Goal: Information Seeking & Learning: Learn about a topic

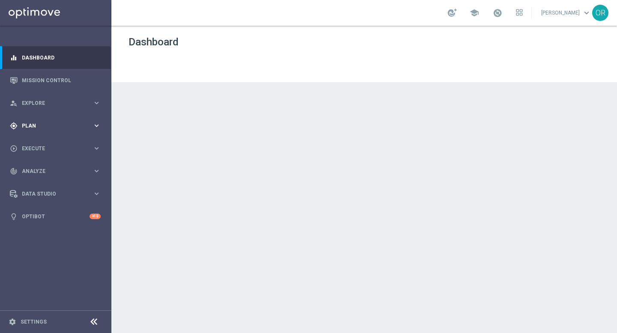
click at [39, 126] on span "Plan" at bounding box center [57, 125] width 71 height 5
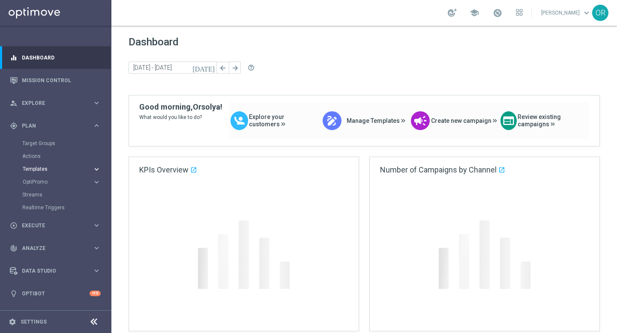
click at [37, 171] on span "Templates" at bounding box center [53, 169] width 61 height 5
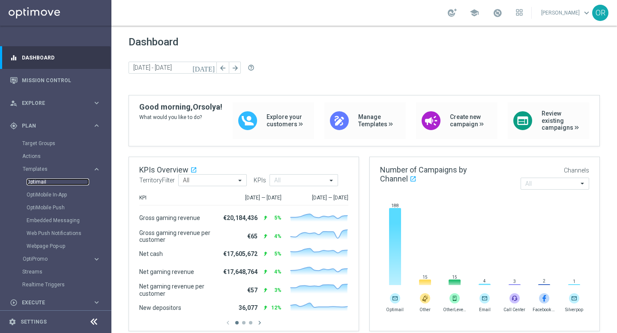
click at [41, 183] on link "Optimail" at bounding box center [58, 182] width 63 height 7
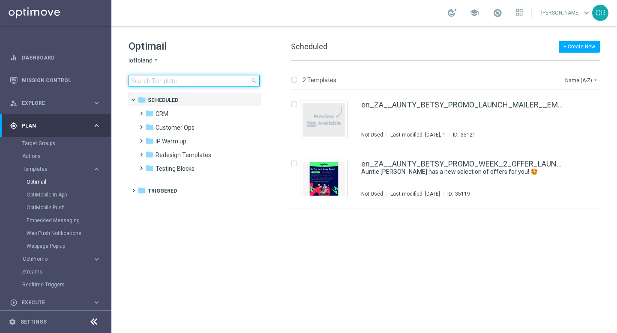
click at [191, 83] on input at bounding box center [194, 81] width 131 height 12
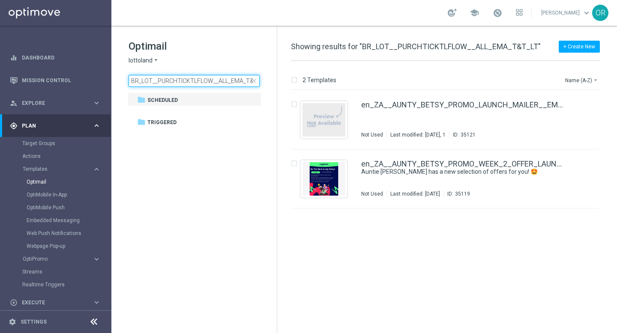
scroll to position [0, 11]
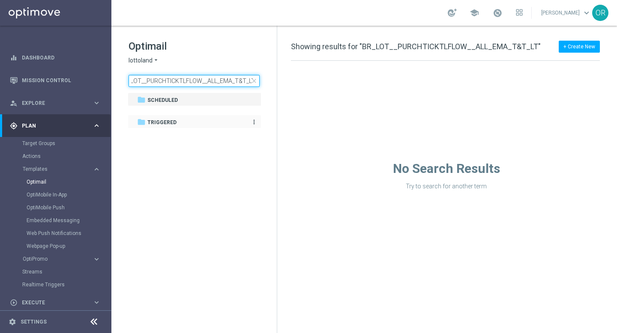
type input "BR_LOT__PURCHTICKTLFLOW__ALL_EMA_T&T_LT"
click at [185, 121] on div "folder Triggered" at bounding box center [189, 123] width 105 height 10
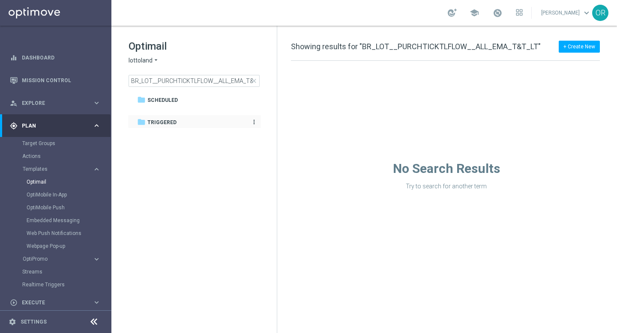
click at [176, 122] on span "Triggered" at bounding box center [161, 123] width 29 height 8
click at [166, 122] on span "Triggered" at bounding box center [161, 123] width 29 height 8
click at [165, 122] on span "Triggered" at bounding box center [161, 123] width 29 height 8
click at [255, 81] on span "close" at bounding box center [254, 81] width 7 height 7
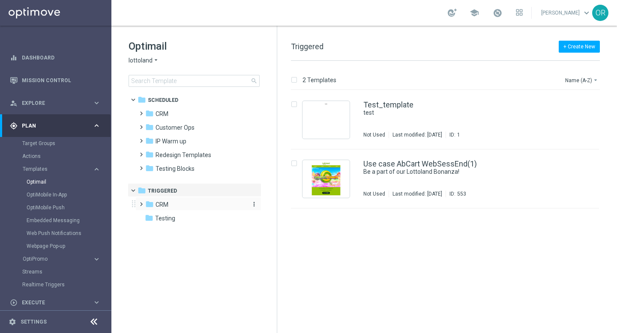
click at [166, 207] on span "CRM" at bounding box center [162, 205] width 13 height 8
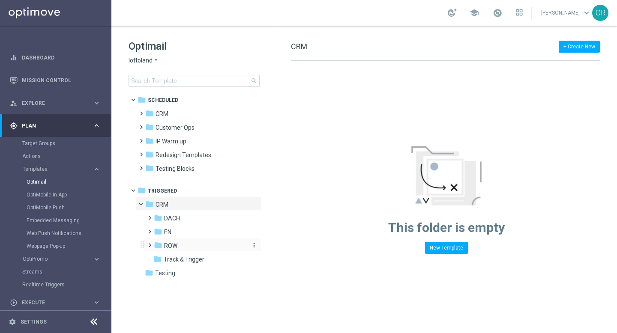
click at [186, 246] on div "folder ROW" at bounding box center [199, 246] width 91 height 10
click at [168, 258] on icon "folder" at bounding box center [166, 259] width 9 height 9
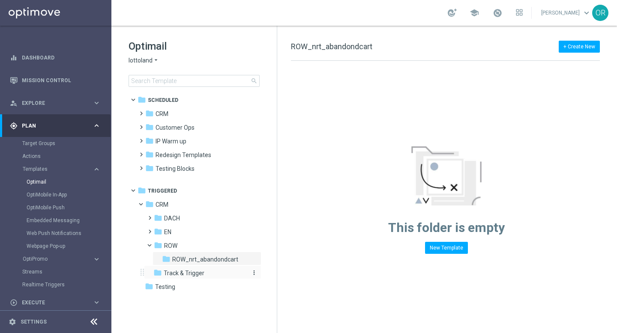
click at [156, 274] on icon "folder" at bounding box center [157, 273] width 9 height 9
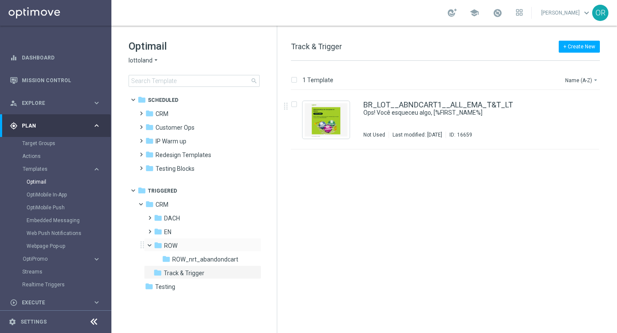
click at [152, 244] on span at bounding box center [153, 244] width 3 height 4
click at [150, 243] on span at bounding box center [148, 241] width 4 height 3
click at [169, 261] on icon "folder" at bounding box center [166, 259] width 9 height 9
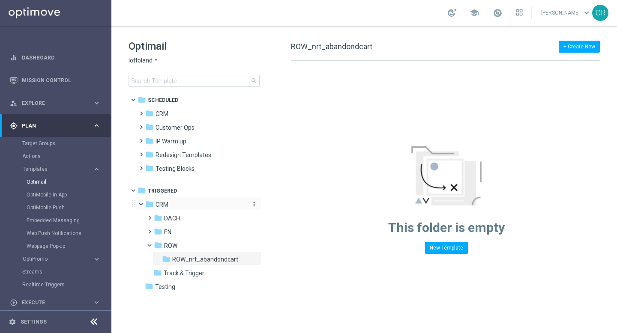
click at [166, 202] on span "CRM" at bounding box center [162, 205] width 13 height 8
click at [165, 205] on span "CRM" at bounding box center [162, 205] width 13 height 8
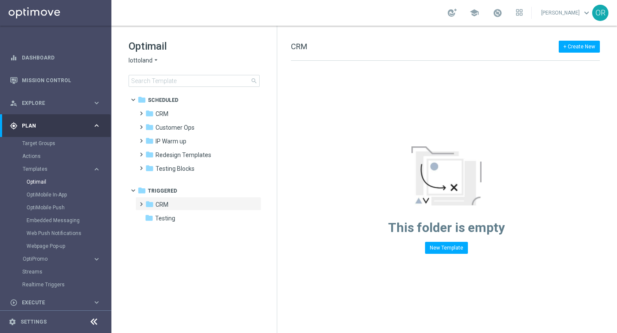
click at [165, 205] on span "CRM" at bounding box center [162, 205] width 13 height 8
click at [167, 245] on span "ROW" at bounding box center [170, 246] width 13 height 8
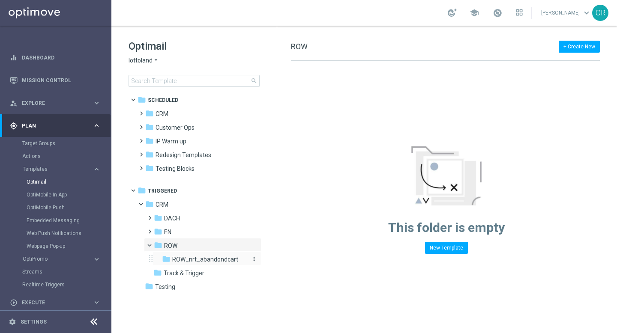
click at [173, 257] on span "ROW_nrt_abandondcart" at bounding box center [205, 260] width 66 height 8
click at [172, 258] on div "folder ROW_nrt_abandondcart" at bounding box center [204, 260] width 84 height 10
click at [157, 273] on icon "folder" at bounding box center [157, 273] width 9 height 9
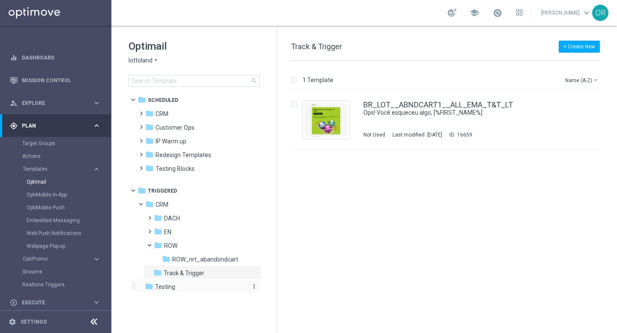
click at [153, 285] on div "folder Testing" at bounding box center [194, 287] width 99 height 10
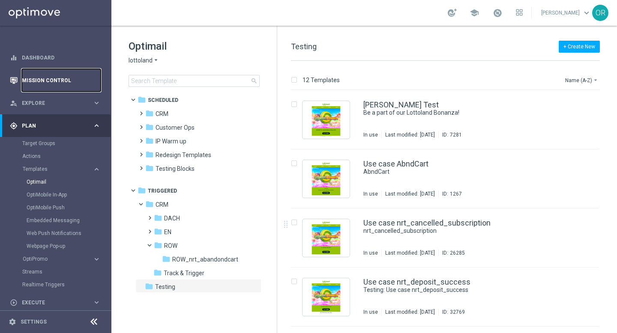
click at [51, 82] on link "Mission Control" at bounding box center [61, 80] width 79 height 23
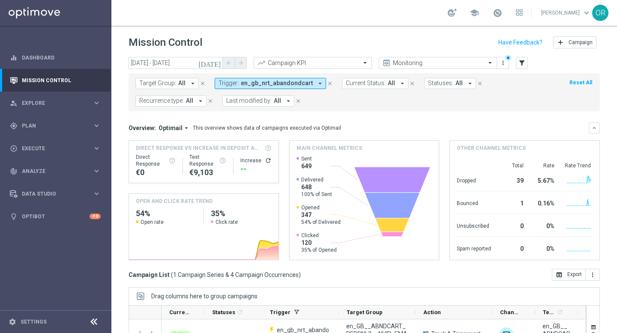
click at [316, 84] on icon "arrow_drop_down" at bounding box center [320, 84] width 8 height 8
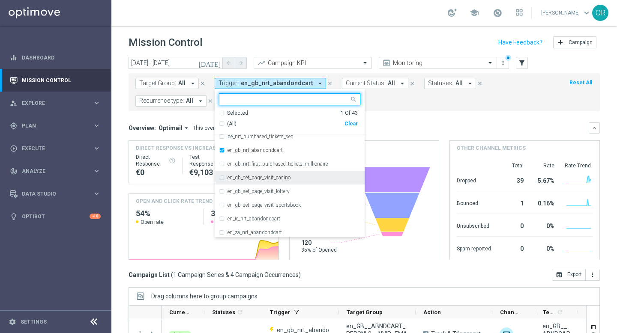
scroll to position [199, 0]
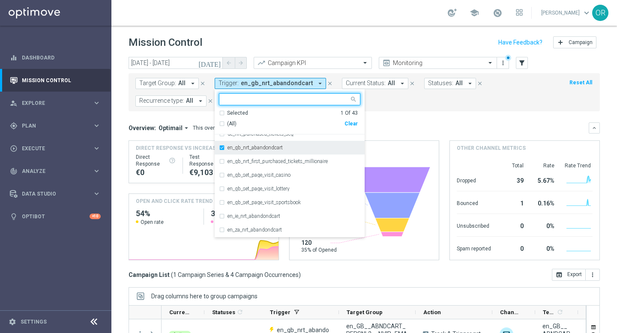
click at [220, 147] on div "en_gb_nrt_abandondcart" at bounding box center [289, 148] width 141 height 14
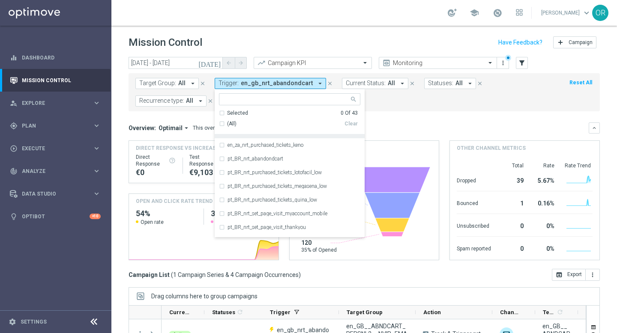
scroll to position [327, 0]
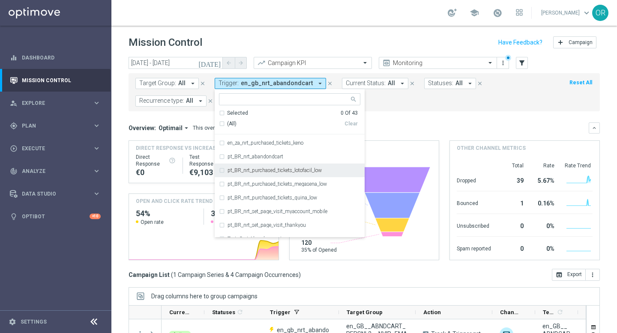
click at [222, 171] on div "pt_BR_nrt_purchased_tickets_lotofacil_low" at bounding box center [289, 171] width 141 height 14
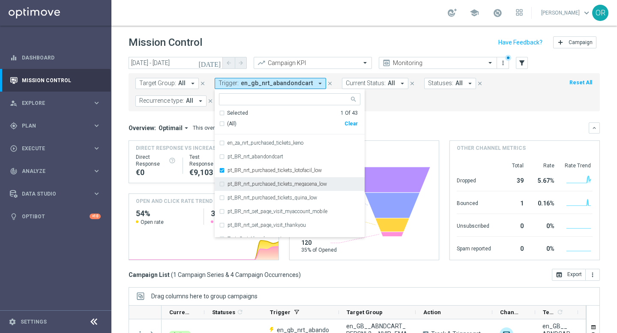
click at [220, 185] on div "pt_BR_nrt_purchased_tickets_megasena_low" at bounding box center [289, 184] width 141 height 14
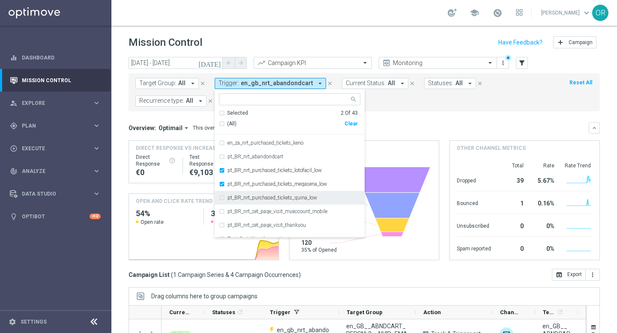
click at [221, 198] on div "pt_BR_nrt_purchased_tickets_quina_low" at bounding box center [289, 198] width 141 height 14
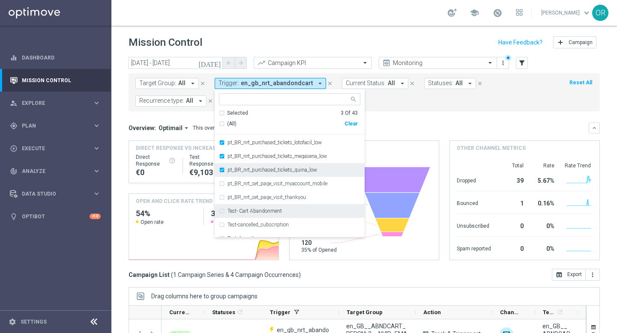
scroll to position [343, 0]
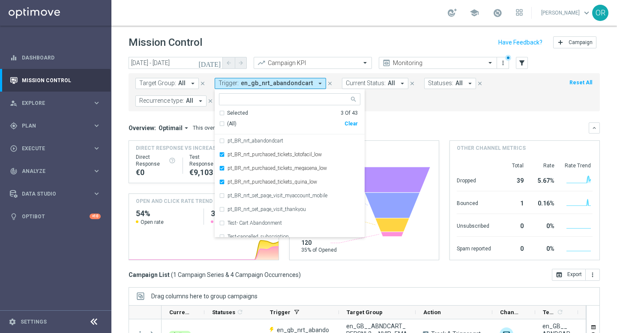
click at [410, 121] on mini-dashboard "Overview: Optimail arrow_drop_down This overview shows data of campaigns execut…" at bounding box center [365, 190] width 472 height 158
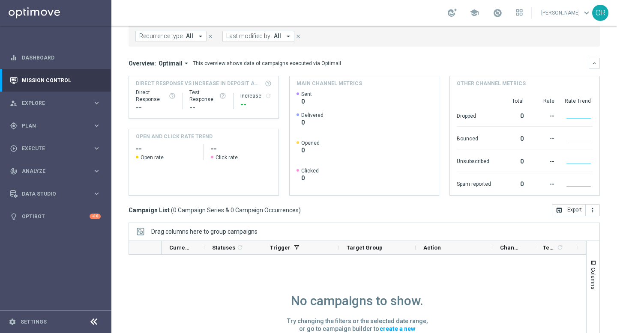
scroll to position [0, 0]
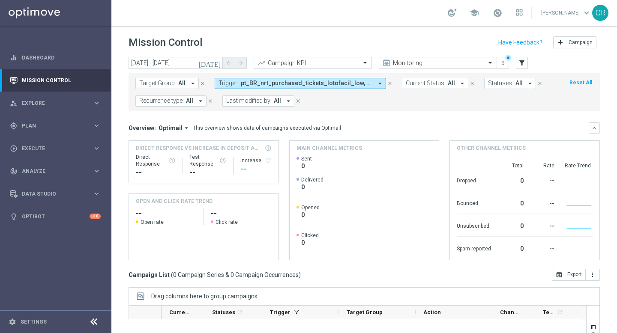
click at [218, 63] on icon "[DATE]" at bounding box center [209, 63] width 23 height 8
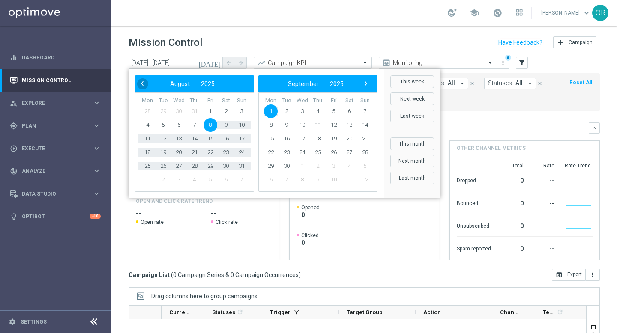
click at [142, 83] on span "‹" at bounding box center [142, 83] width 11 height 11
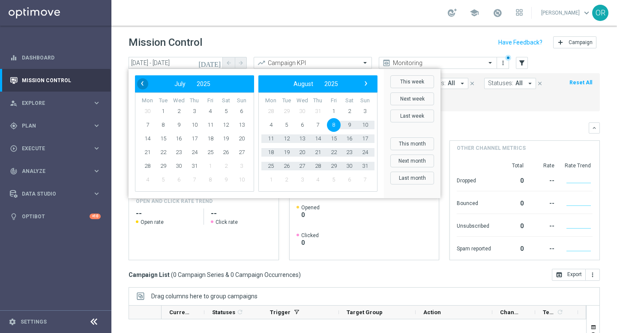
click at [142, 83] on span "‹" at bounding box center [142, 83] width 11 height 11
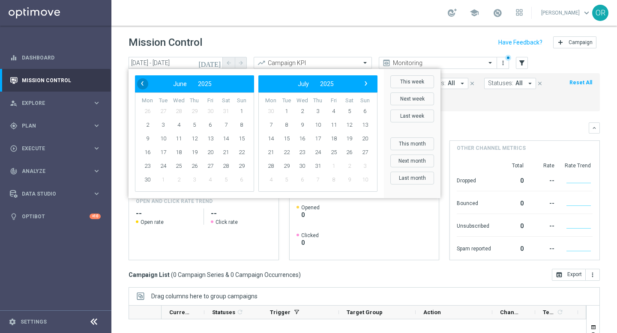
click at [141, 82] on span "‹" at bounding box center [142, 83] width 11 height 11
click at [195, 111] on span "1" at bounding box center [195, 112] width 14 height 14
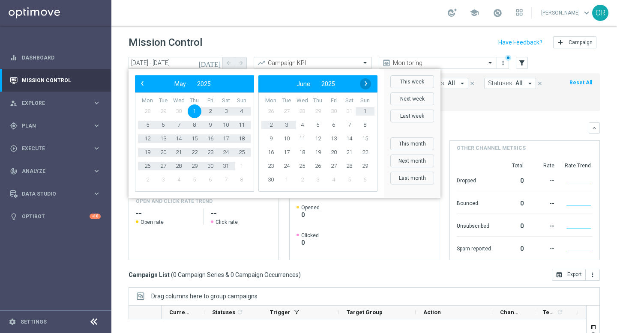
click at [367, 85] on span "›" at bounding box center [366, 83] width 11 height 11
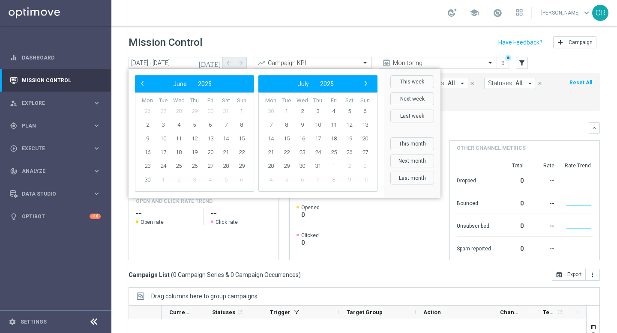
click at [367, 85] on span "›" at bounding box center [366, 83] width 11 height 11
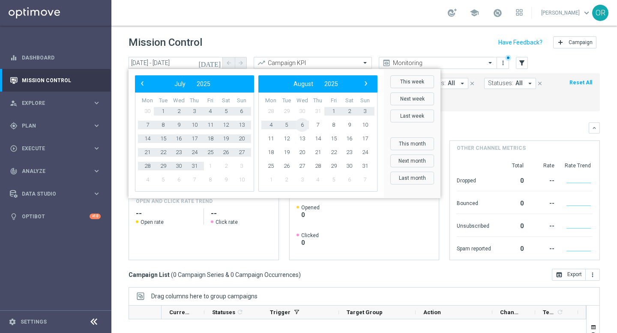
click at [301, 124] on span "6" at bounding box center [302, 125] width 14 height 14
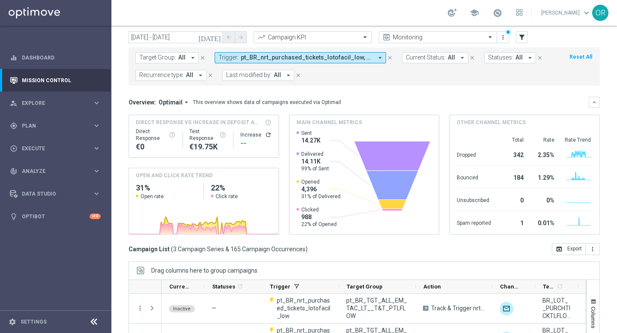
scroll to position [26, 0]
click at [217, 38] on icon "[DATE]" at bounding box center [209, 37] width 23 height 8
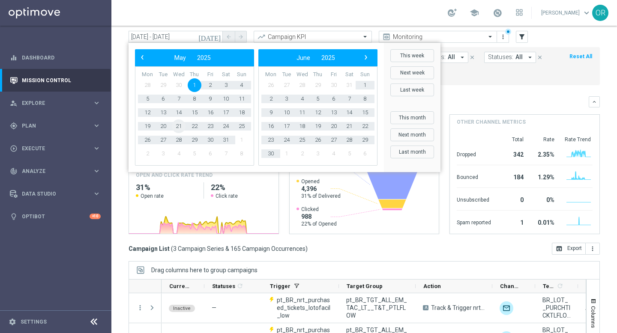
click at [177, 126] on span "21" at bounding box center [179, 127] width 14 height 14
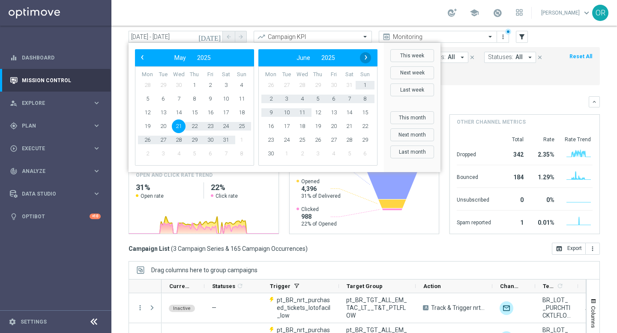
click at [366, 57] on span "›" at bounding box center [366, 57] width 11 height 11
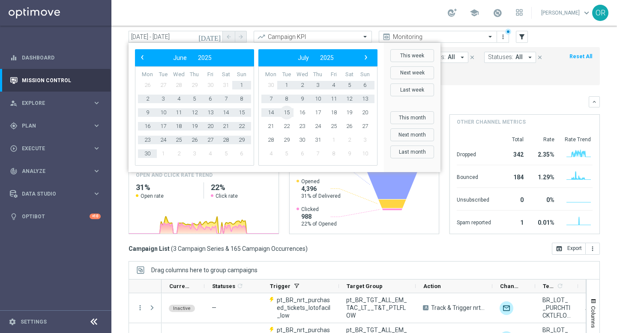
click at [291, 114] on span "15" at bounding box center [287, 113] width 14 height 14
type input "[DATE] - [DATE]"
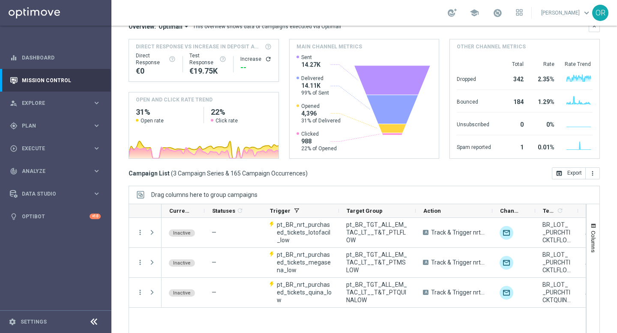
scroll to position [101, 0]
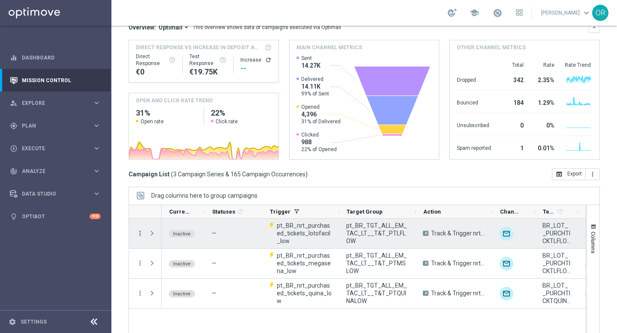
click at [141, 235] on icon "more_vert" at bounding box center [140, 234] width 8 height 8
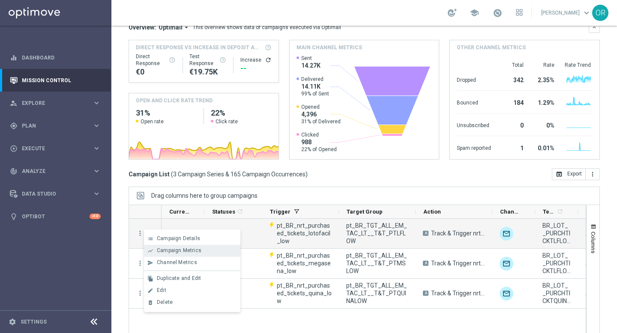
click at [188, 252] on span "Campaign Metrics" at bounding box center [179, 251] width 45 height 6
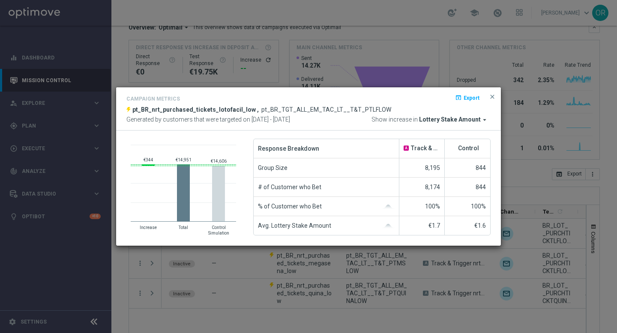
click at [482, 123] on icon "arrow_drop_down" at bounding box center [485, 120] width 8 height 8
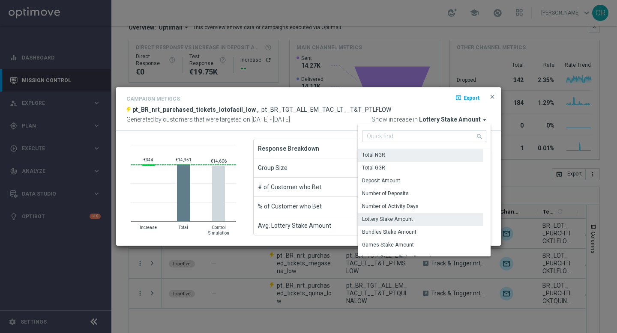
click at [385, 156] on div "Total NGR" at bounding box center [373, 155] width 23 height 8
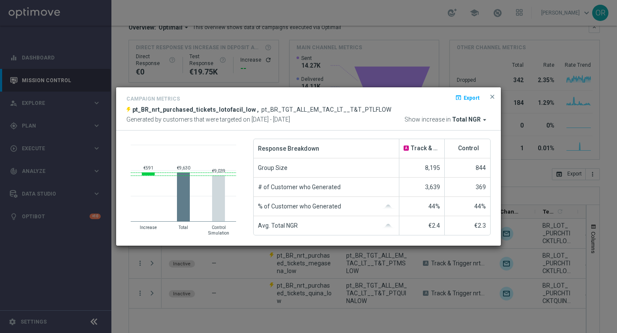
click at [486, 118] on icon "arrow_drop_down" at bounding box center [485, 120] width 8 height 8
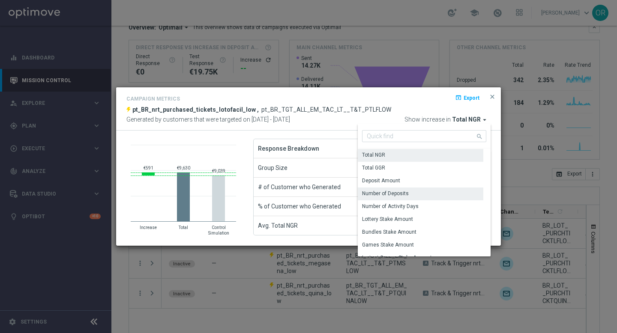
click at [409, 193] on div "Number of Deposits" at bounding box center [385, 194] width 47 height 8
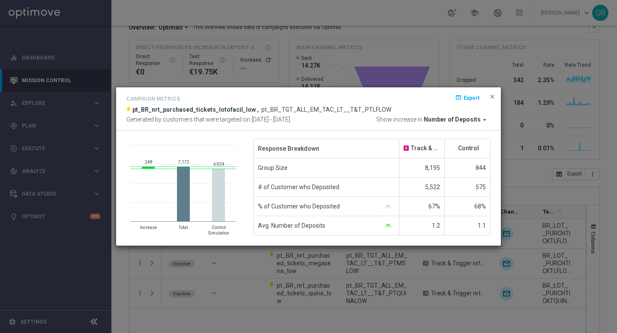
click at [450, 122] on span "Number of Deposits" at bounding box center [452, 120] width 57 height 8
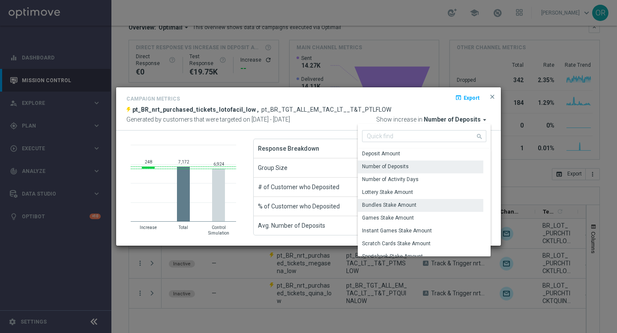
scroll to position [26, 0]
click at [493, 97] on span "close" at bounding box center [492, 96] width 7 height 7
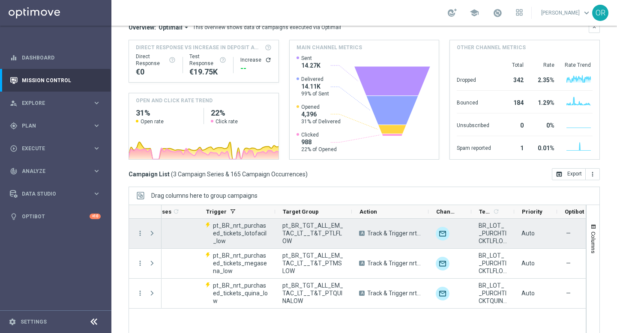
scroll to position [0, 0]
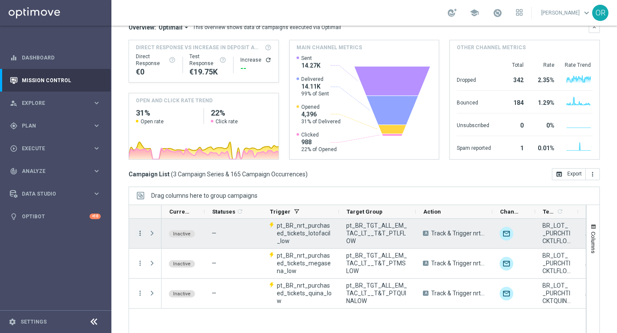
click at [141, 233] on icon "more_vert" at bounding box center [140, 234] width 8 height 8
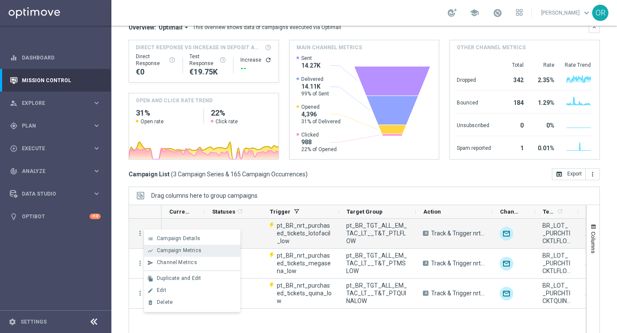
click at [175, 248] on span "Campaign Metrics" at bounding box center [179, 251] width 45 height 6
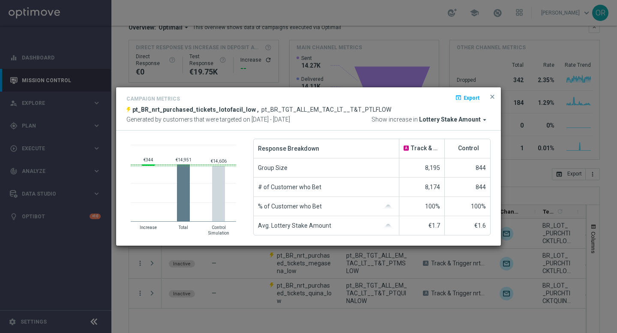
click at [477, 120] on span "Lottery Stake Amount" at bounding box center [450, 120] width 62 height 8
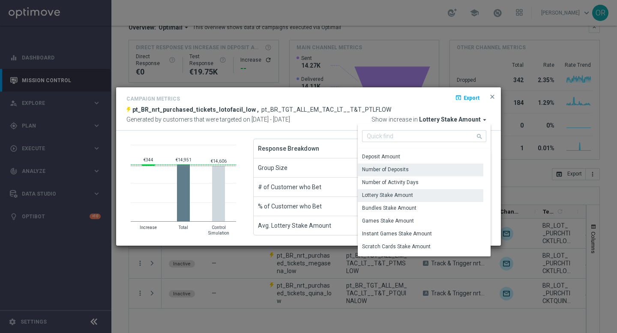
scroll to position [30, 0]
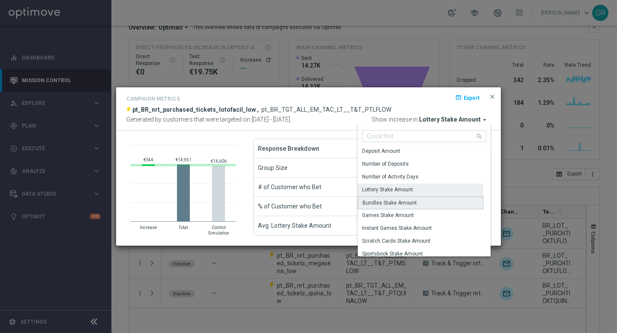
click at [398, 202] on div "Bundles Stake Amount" at bounding box center [390, 203] width 54 height 8
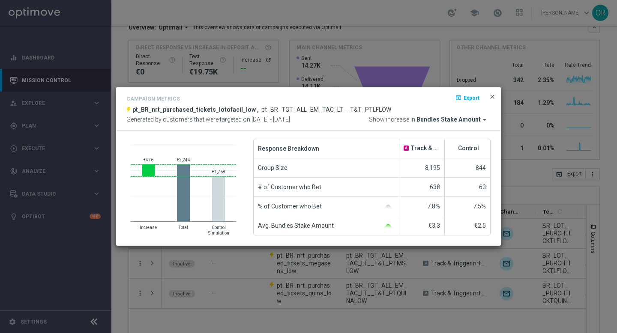
click at [490, 98] on span "close" at bounding box center [492, 96] width 7 height 7
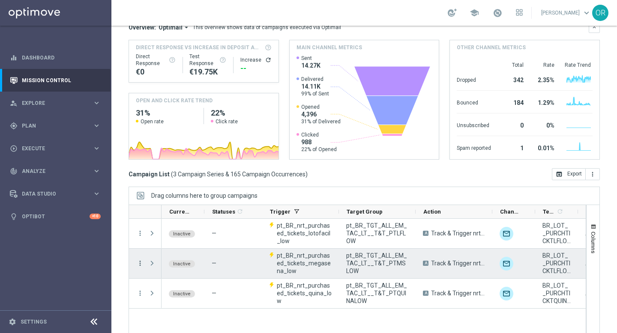
click at [141, 265] on icon "more_vert" at bounding box center [140, 264] width 8 height 8
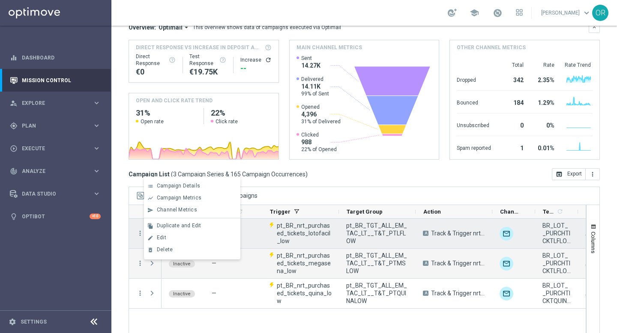
click at [319, 232] on span "pt_BR_nrt_purchased_tickets_lotofacil_low" at bounding box center [304, 233] width 55 height 23
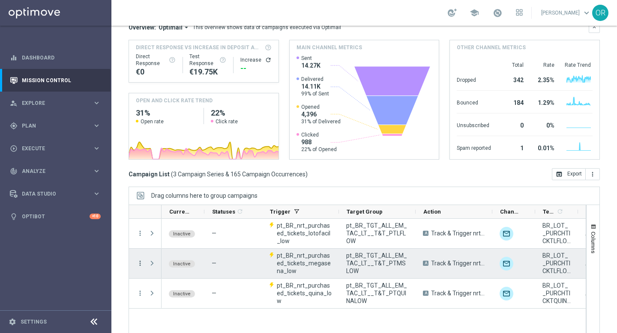
click at [137, 264] on icon "more_vert" at bounding box center [140, 264] width 8 height 8
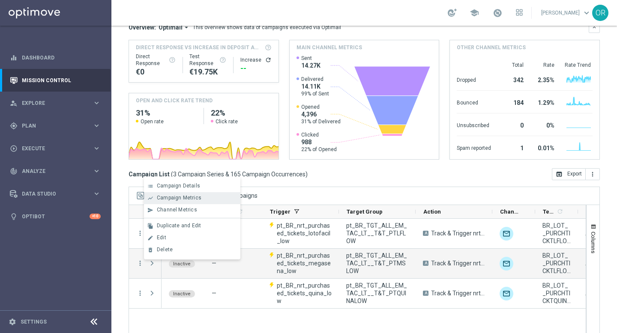
click at [187, 200] on span "Campaign Metrics" at bounding box center [179, 198] width 45 height 6
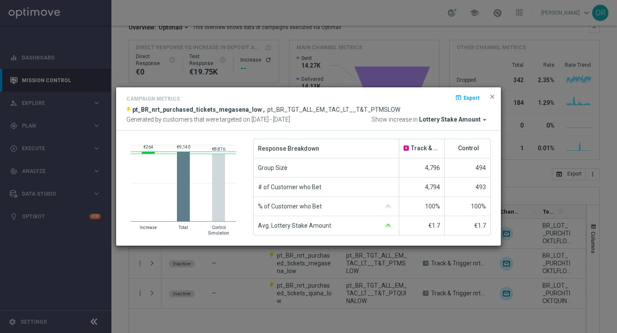
click at [484, 120] on icon "arrow_drop_down" at bounding box center [485, 120] width 8 height 8
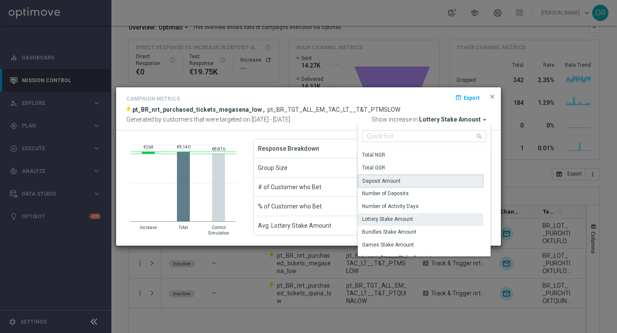
click at [407, 180] on div "Deposit Amount" at bounding box center [421, 181] width 126 height 13
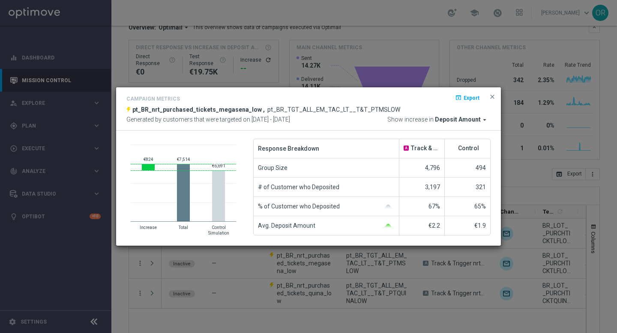
click at [478, 120] on span "Deposit Amount" at bounding box center [458, 120] width 46 height 8
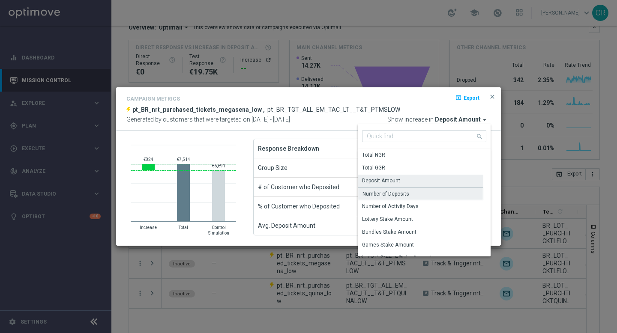
click at [413, 196] on div "Number of Deposits" at bounding box center [421, 194] width 126 height 13
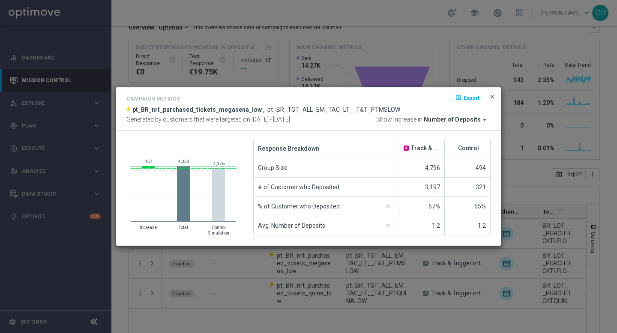
click at [495, 96] on span "close" at bounding box center [492, 96] width 7 height 7
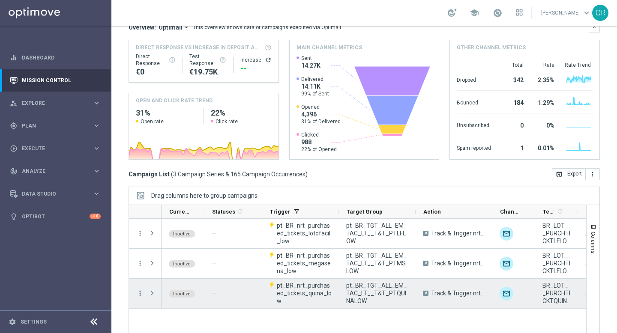
click at [137, 293] on icon "more_vert" at bounding box center [140, 294] width 8 height 8
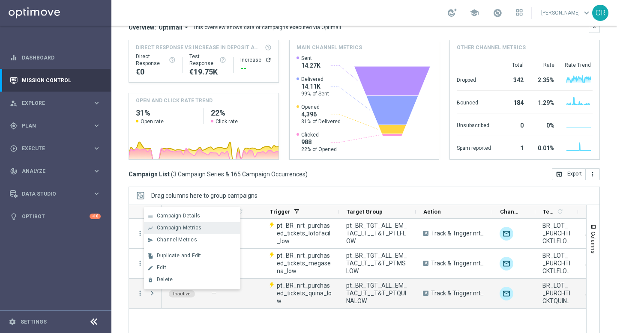
click at [183, 228] on span "Campaign Metrics" at bounding box center [179, 228] width 45 height 6
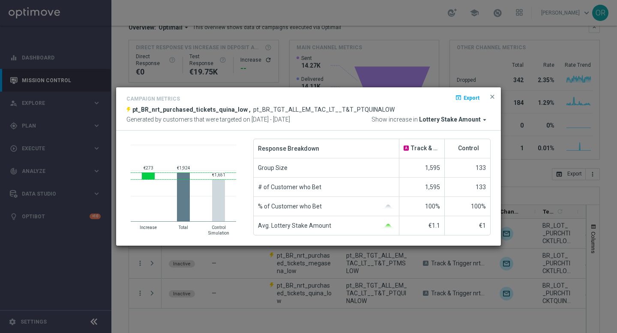
click at [482, 120] on icon "arrow_drop_down" at bounding box center [485, 120] width 8 height 8
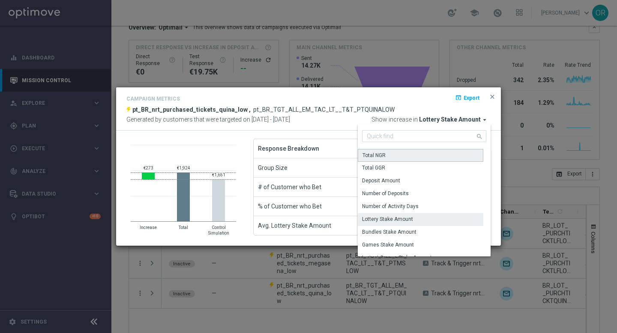
click at [392, 158] on div "Total NGR" at bounding box center [421, 155] width 126 height 13
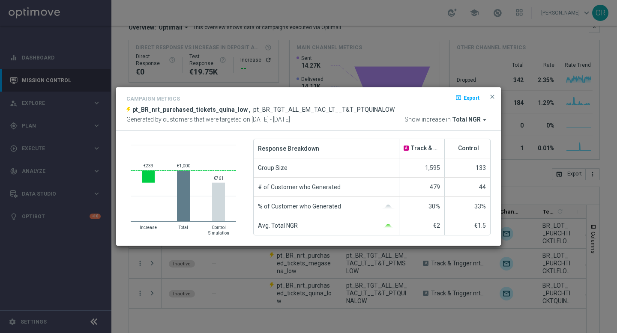
click at [478, 120] on span "Total NGR" at bounding box center [466, 120] width 29 height 8
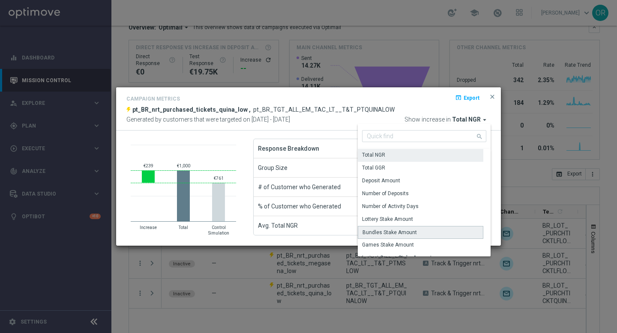
click at [412, 232] on div "Bundles Stake Amount" at bounding box center [390, 233] width 54 height 8
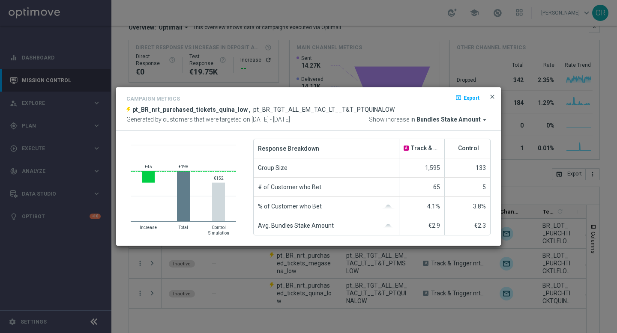
click at [493, 97] on span "close" at bounding box center [492, 96] width 7 height 7
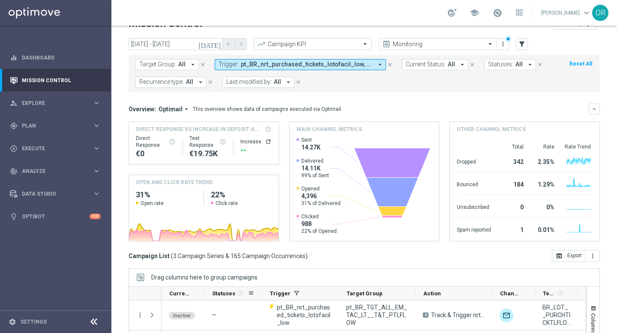
scroll to position [0, 0]
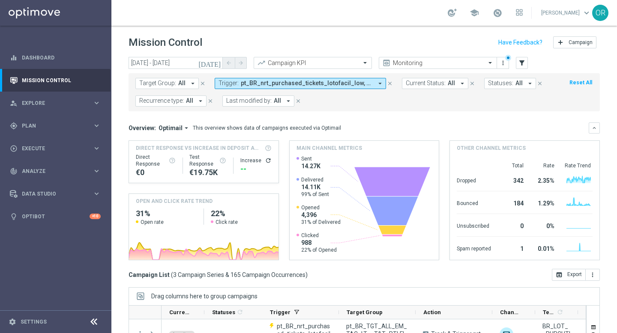
click at [331, 81] on span "pt_BR_nrt_purchased_tickets_lotofacil_low, pt_BR_nrt_purchased_tickets_megasena…" at bounding box center [307, 83] width 132 height 7
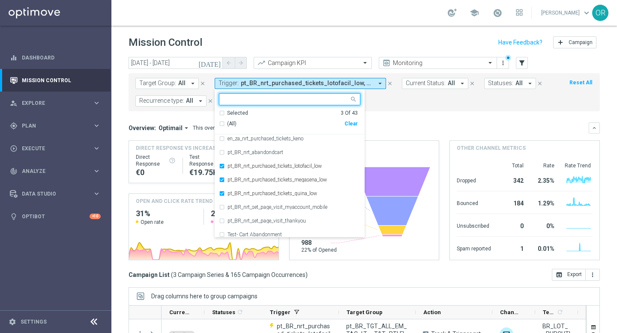
scroll to position [332, 0]
click at [222, 195] on div "pt_BR_nrt_purchased_tickets_quina_low" at bounding box center [289, 193] width 141 height 14
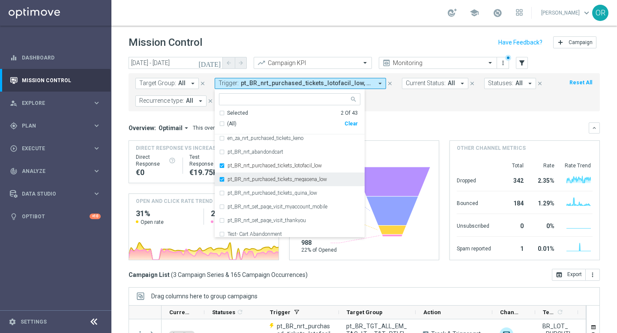
click at [222, 179] on div "pt_BR_nrt_purchased_tickets_megasena_low" at bounding box center [289, 180] width 141 height 14
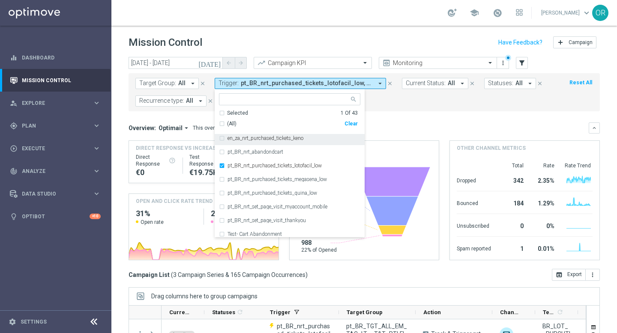
click at [409, 120] on mini-dashboard "Overview: Optimail arrow_drop_down This overview shows data of campaigns execut…" at bounding box center [365, 190] width 472 height 158
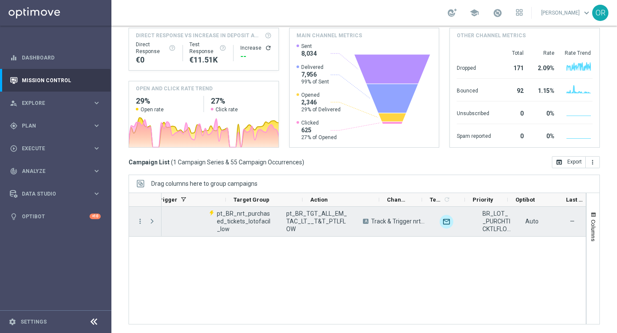
scroll to position [0, 0]
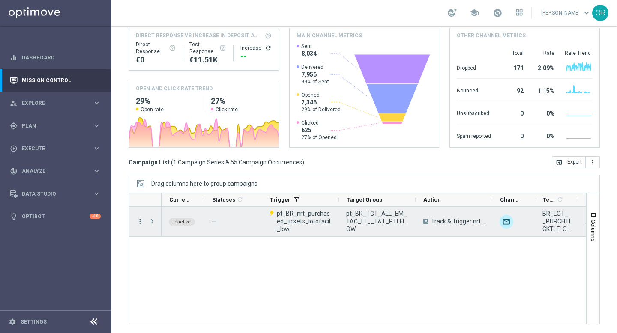
click at [140, 225] on icon "more_vert" at bounding box center [140, 222] width 8 height 8
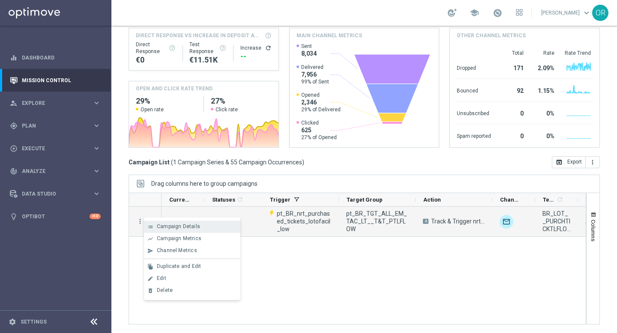
click at [189, 226] on span "Campaign Details" at bounding box center [178, 227] width 43 height 6
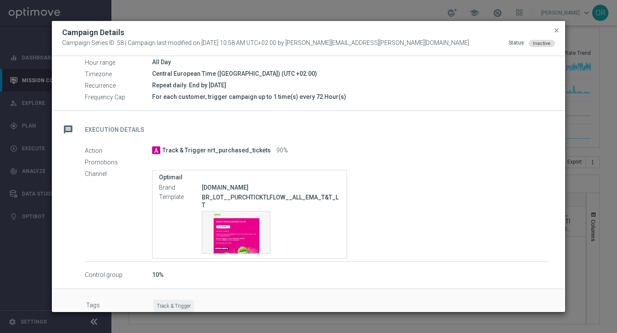
scroll to position [127, 0]
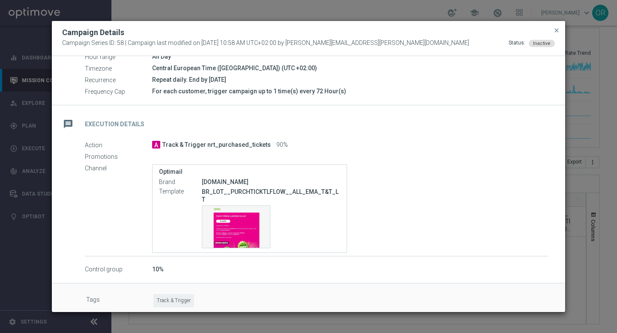
click at [267, 190] on p "BR_LOT__PURCHTICKTLFLOW__ALL_EMA_T&T_LT" at bounding box center [271, 195] width 138 height 15
copy div "BR_LOT__PURCHTICKTLFLOW__ALL_EMA_T&T_LT"
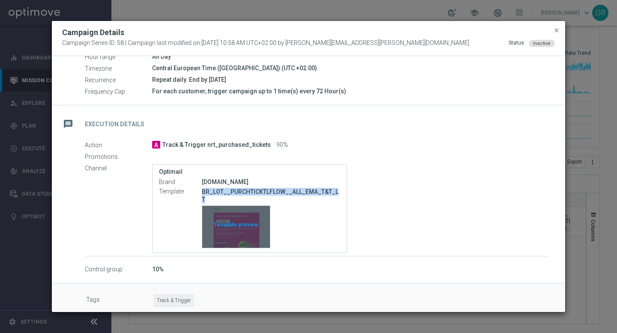
click at [249, 218] on div "Template preview" at bounding box center [236, 227] width 68 height 42
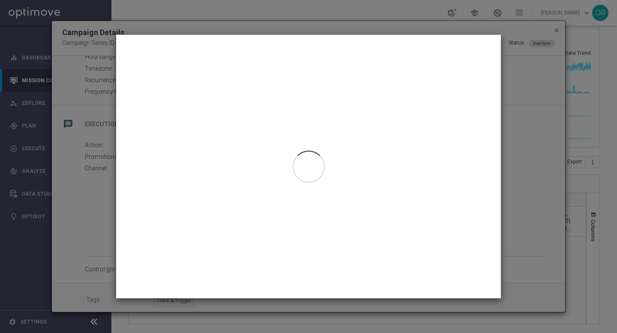
click at [249, 218] on div at bounding box center [308, 167] width 385 height 264
click at [516, 21] on icon "close" at bounding box center [517, 21] width 21 height 21
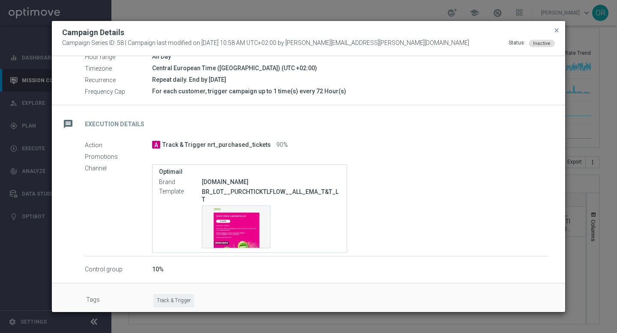
click at [341, 156] on div "Promotions" at bounding box center [317, 156] width 464 height 9
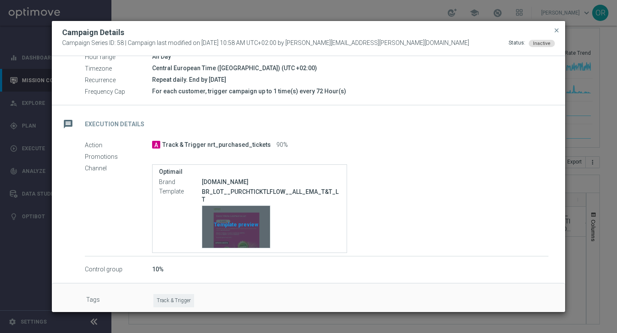
click at [241, 216] on div "Template preview" at bounding box center [236, 227] width 68 height 42
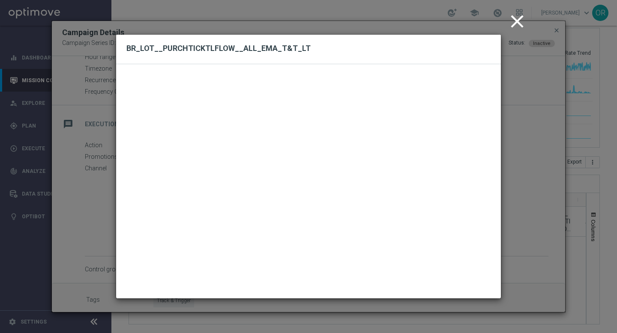
click at [518, 21] on icon "close" at bounding box center [517, 21] width 21 height 21
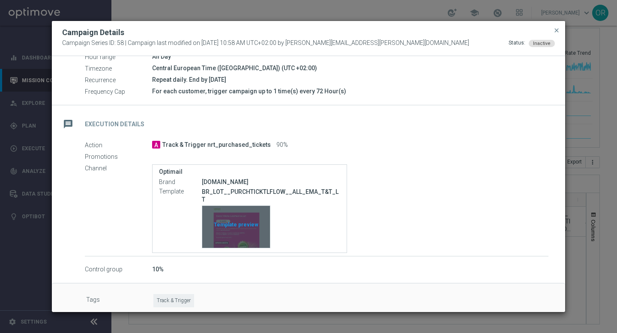
click at [238, 220] on div "Template preview" at bounding box center [236, 227] width 68 height 42
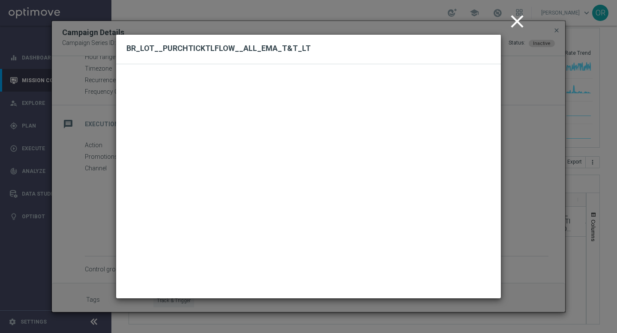
click at [512, 24] on icon "close" at bounding box center [517, 21] width 21 height 21
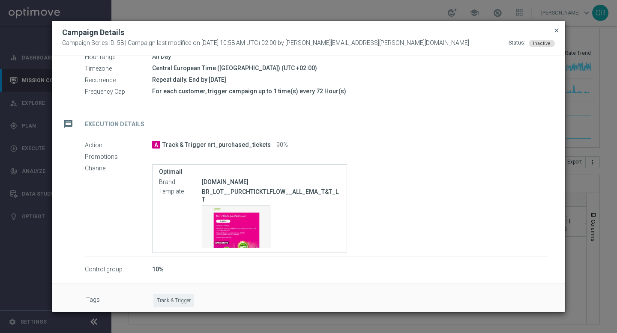
click at [556, 31] on span "close" at bounding box center [556, 30] width 7 height 7
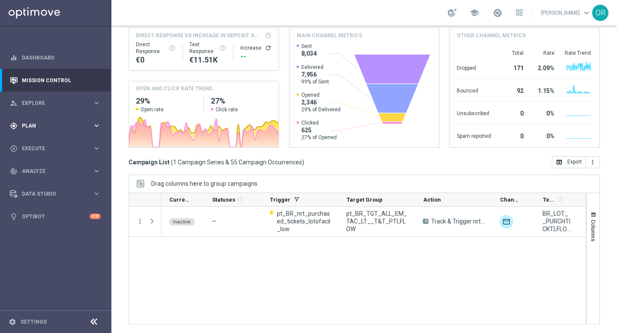
click at [32, 125] on span "Plan" at bounding box center [57, 125] width 71 height 5
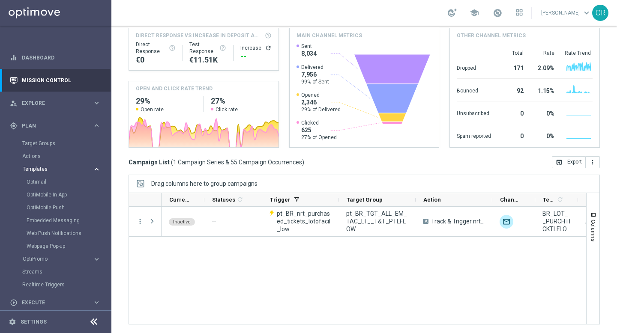
click at [45, 170] on span "Templates" at bounding box center [53, 169] width 61 height 5
click at [46, 170] on span "Templates" at bounding box center [53, 169] width 61 height 5
click at [44, 185] on link "Optimail" at bounding box center [58, 182] width 63 height 7
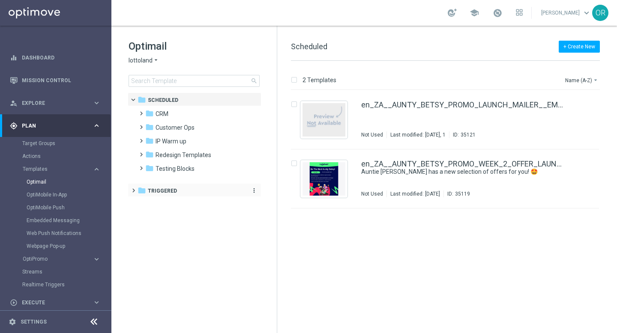
click at [159, 192] on span "Triggered" at bounding box center [162, 191] width 29 height 8
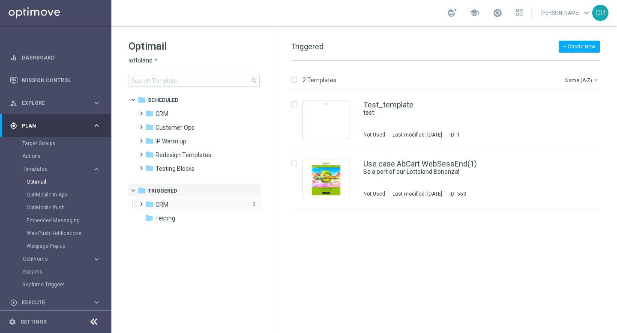
click at [170, 204] on div "folder CRM" at bounding box center [194, 205] width 99 height 10
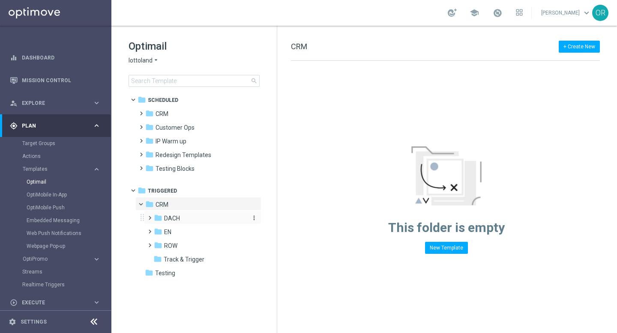
click at [176, 219] on span "DACH" at bounding box center [172, 219] width 16 height 8
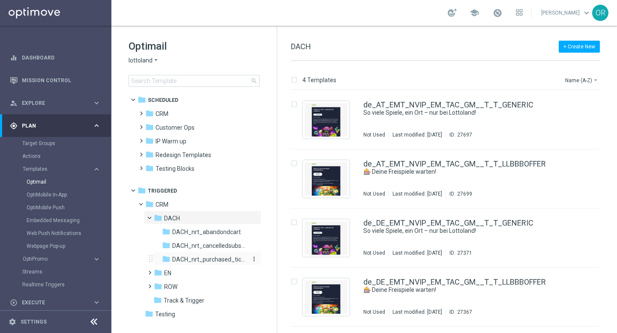
click at [213, 259] on span "DACH_nrt_purchased_tickets" at bounding box center [209, 260] width 74 height 8
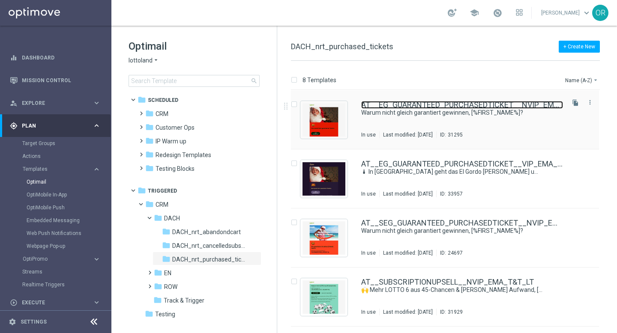
click at [439, 105] on link "AT__EG_GUARANTEED_PURCHASEDTICKET__NVIP_EMA_T&T_LT" at bounding box center [462, 105] width 202 height 8
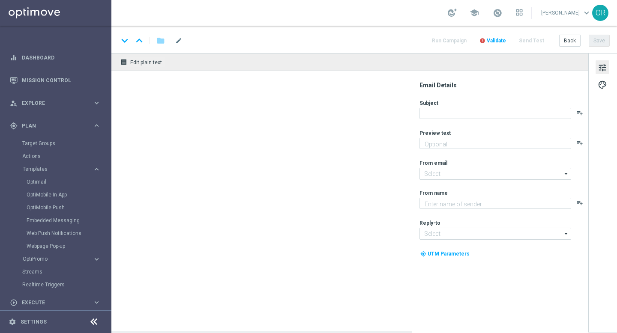
type textarea "Ein Los hast du – jetzt hol dir deinen garantierten Gewinn!"
type input "mail@crm.lottoland.com"
type textarea "Lottoland"
type input "service@lottoland.com"
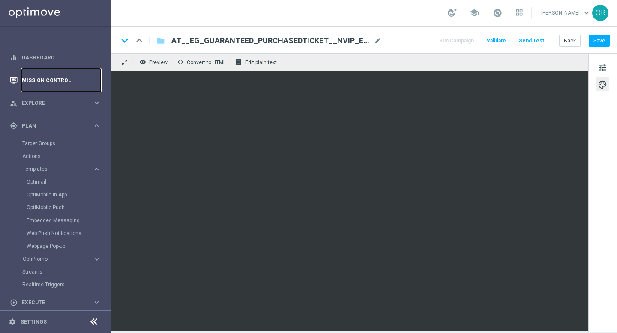
click at [46, 77] on link "Mission Control" at bounding box center [61, 80] width 79 height 23
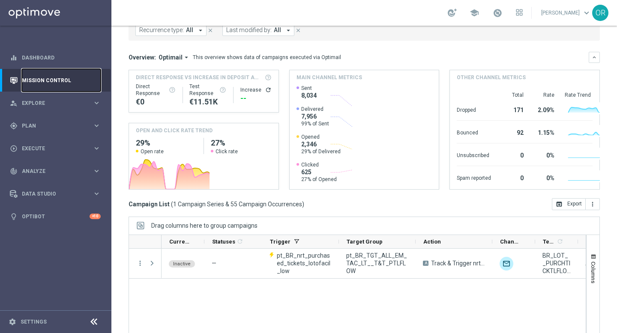
scroll to position [70, 0]
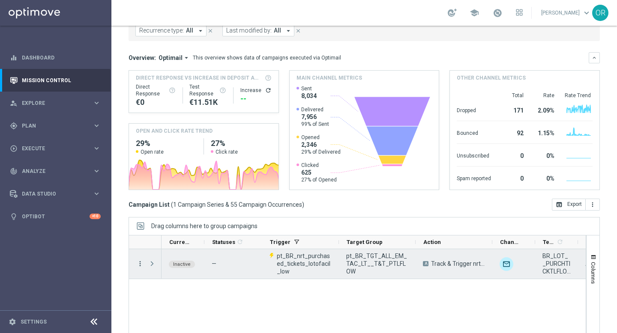
click at [141, 262] on icon "more_vert" at bounding box center [140, 264] width 8 height 8
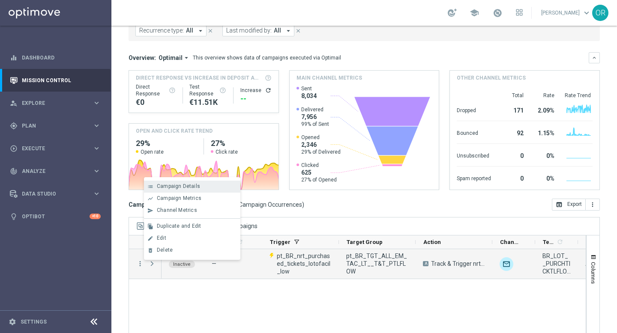
click at [187, 185] on span "Campaign Details" at bounding box center [178, 186] width 43 height 6
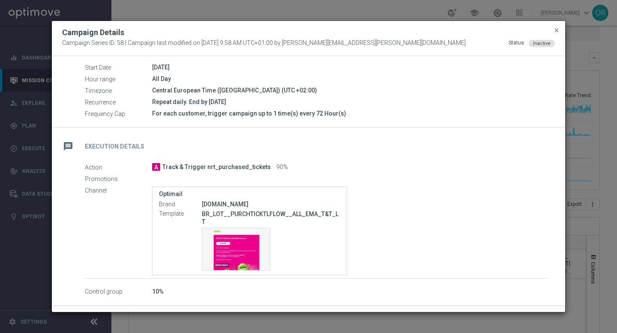
scroll to position [106, 0]
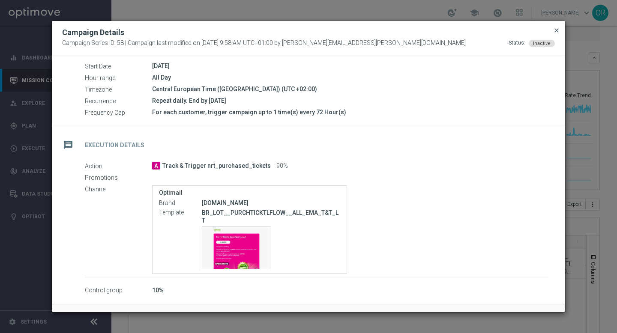
click at [557, 30] on span "close" at bounding box center [556, 30] width 7 height 7
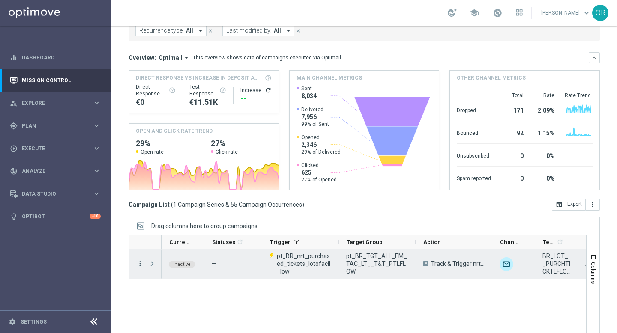
click at [141, 264] on icon "more_vert" at bounding box center [140, 264] width 8 height 8
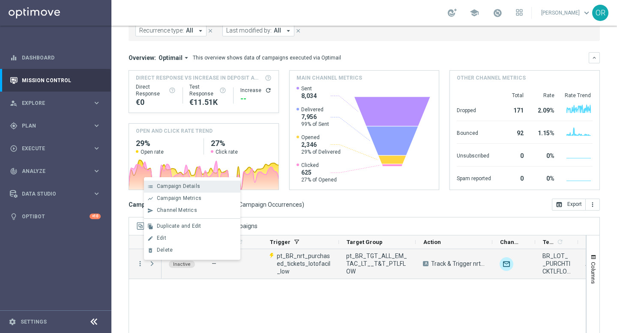
click at [189, 185] on span "Campaign Details" at bounding box center [178, 186] width 43 height 6
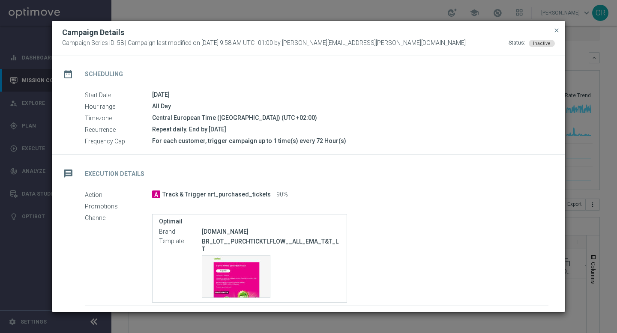
scroll to position [93, 0]
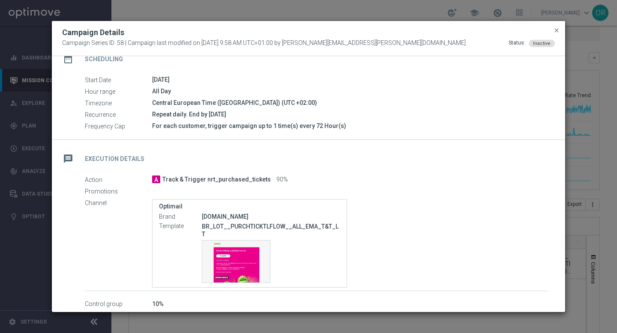
click at [263, 227] on p "BR_LOT__PURCHTICKTLFLOW__ALL_EMA_T&T_LT" at bounding box center [271, 230] width 138 height 15
copy div "BR_LOT__PURCHTICKTLFLOW__ALL_EMA_T&T_LT"
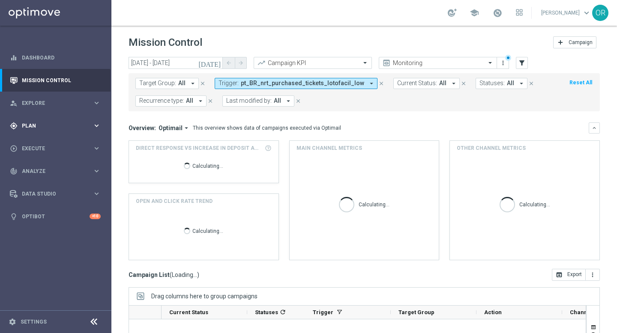
click at [41, 125] on span "Plan" at bounding box center [57, 125] width 71 height 5
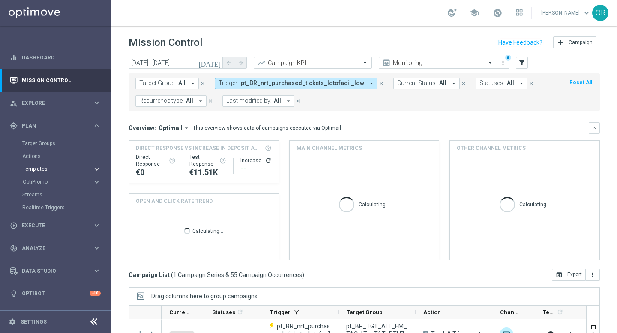
click at [49, 169] on span "Templates" at bounding box center [53, 169] width 61 height 5
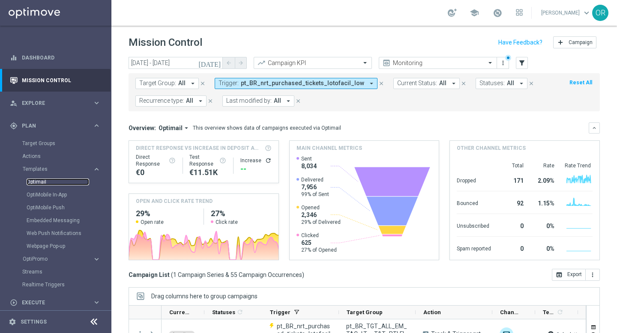
click at [46, 184] on link "Optimail" at bounding box center [58, 182] width 63 height 7
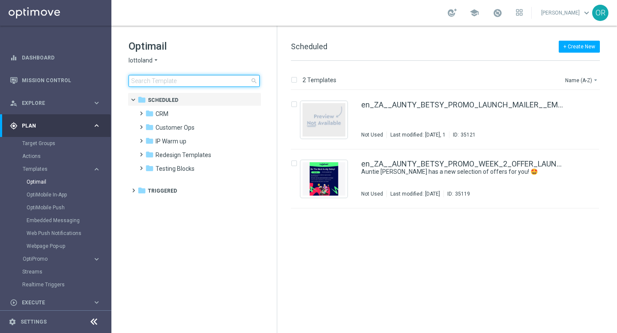
click at [193, 84] on input at bounding box center [194, 81] width 131 height 12
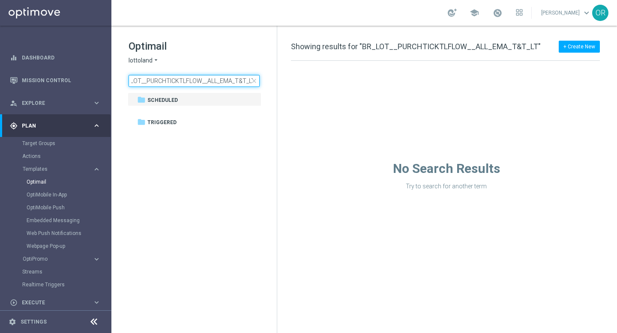
type input "BR_LOT__PURCHTICKTLFLOW__ALL_EMA_T&T_LT"
click at [180, 122] on div "folder Triggered" at bounding box center [189, 123] width 105 height 10
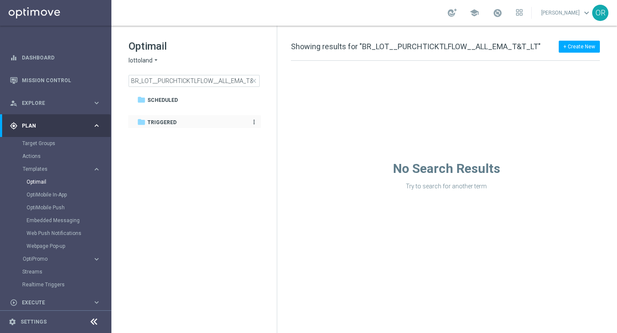
click at [177, 123] on div "folder Triggered" at bounding box center [189, 123] width 105 height 10
click at [166, 118] on div "folder Triggered" at bounding box center [189, 123] width 105 height 10
click at [255, 80] on span "close" at bounding box center [254, 81] width 7 height 7
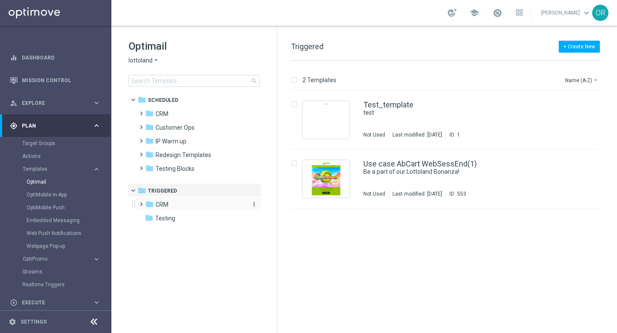
click at [168, 203] on span "CRM" at bounding box center [162, 205] width 13 height 8
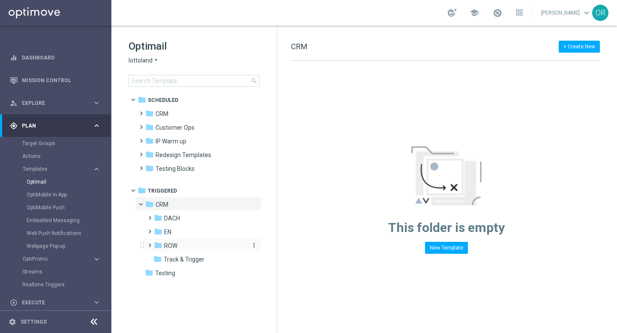
click at [178, 246] on div "folder ROW" at bounding box center [199, 246] width 91 height 10
click at [204, 260] on span "ROW_nrt_abandondcart" at bounding box center [205, 260] width 66 height 8
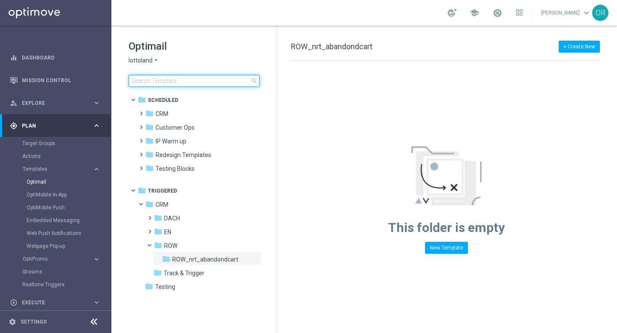
click at [212, 77] on input at bounding box center [194, 81] width 131 height 12
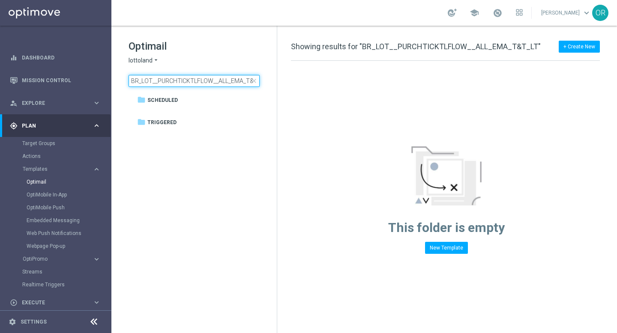
scroll to position [0, 11]
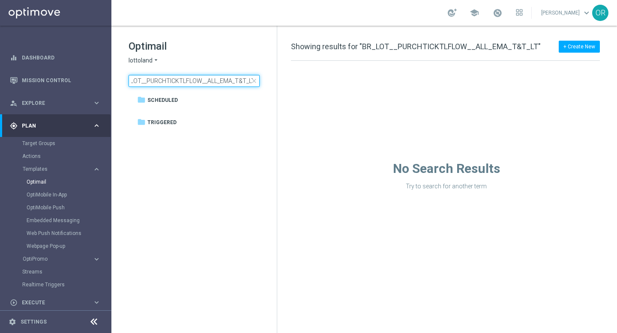
type input "BR_LOT__PURCHTICKTLFLOW__ALL_EMA_T&T_LT"
click at [156, 58] on icon "arrow_drop_down" at bounding box center [156, 61] width 7 height 8
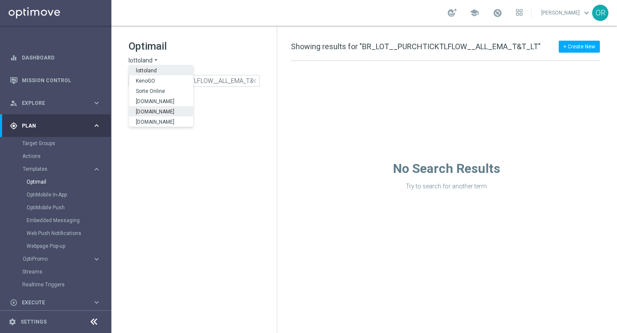
click at [0, 0] on span "[DOMAIN_NAME]" at bounding box center [0, 0] width 0 height 0
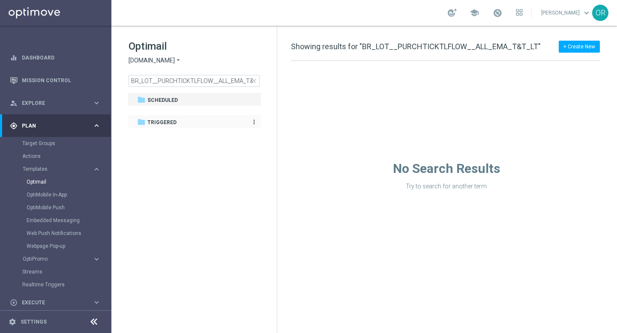
click at [168, 122] on span "Triggered" at bounding box center [161, 123] width 29 height 8
click at [171, 122] on span "Triggered" at bounding box center [161, 123] width 29 height 8
click at [168, 59] on span "[DOMAIN_NAME]" at bounding box center [152, 61] width 46 height 8
click at [0, 0] on span "[DOMAIN_NAME]" at bounding box center [0, 0] width 0 height 0
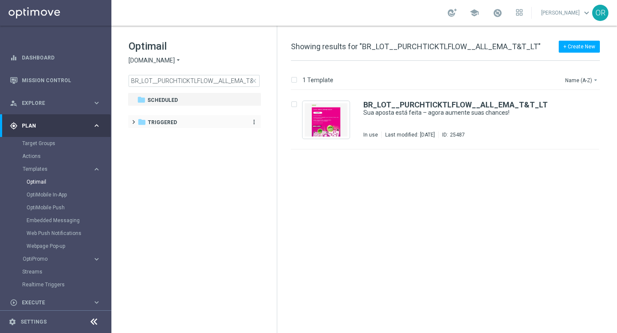
click at [171, 121] on span "Triggered" at bounding box center [162, 123] width 29 height 8
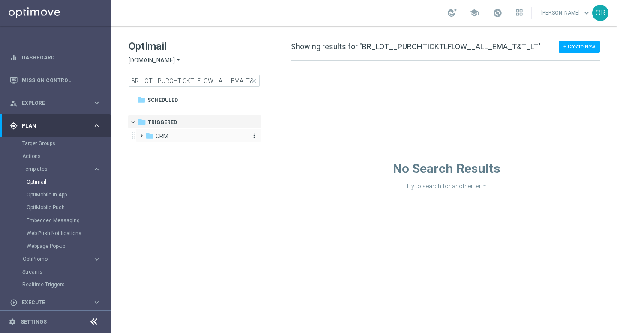
click at [162, 135] on span "CRM" at bounding box center [162, 136] width 13 height 8
click at [171, 150] on span "ROW" at bounding box center [170, 150] width 13 height 8
click at [183, 167] on span "ROW nrt_purchased_tickets" at bounding box center [209, 164] width 74 height 8
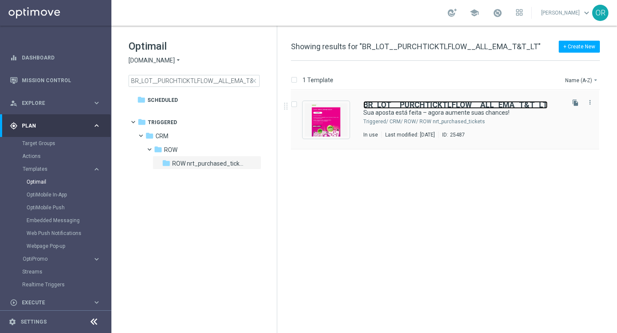
click at [401, 104] on b "BR_LOT__PURCHTICKTLFLOW__ALL_EMA_T&T_LT" at bounding box center [456, 104] width 184 height 9
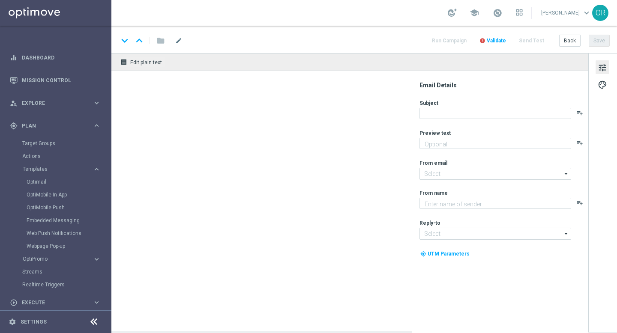
type textarea "Só hoje: leve 3 bilhetes pagando apenas 2!"
type textarea "[DOMAIN_NAME]"
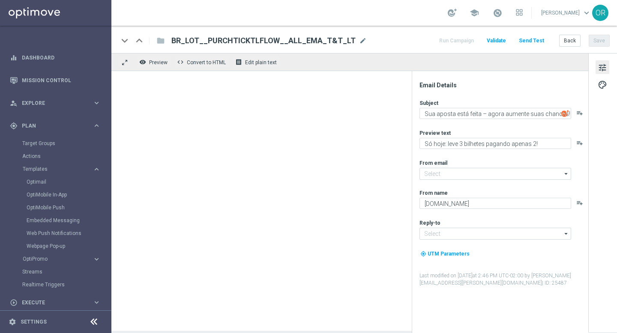
type input "[EMAIL_ADDRESS][DOMAIN_NAME]"
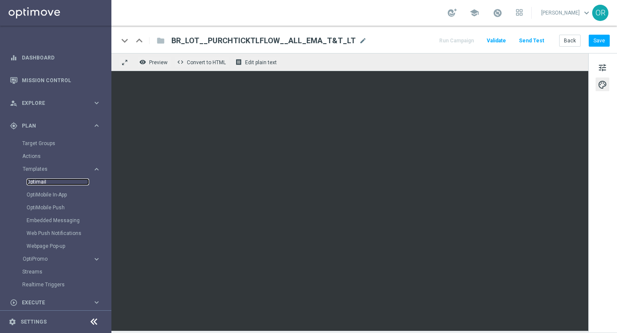
click at [42, 183] on link "Optimail" at bounding box center [58, 182] width 63 height 7
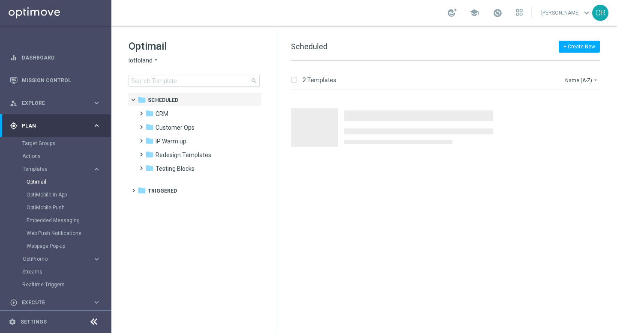
click at [151, 61] on span "lottoland" at bounding box center [141, 61] width 24 height 8
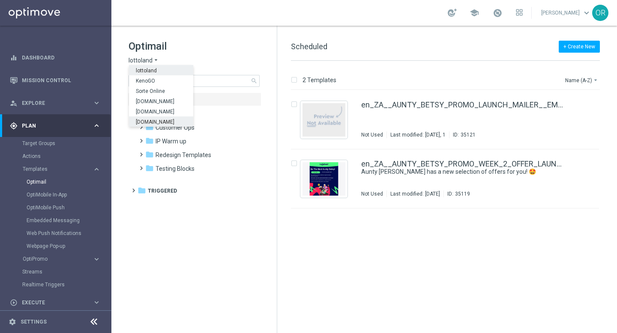
click at [0, 0] on span "[DOMAIN_NAME]" at bounding box center [0, 0] width 0 height 0
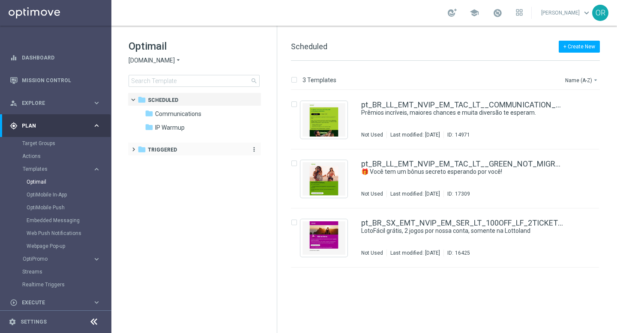
click at [162, 152] on span "Triggered" at bounding box center [162, 150] width 29 height 8
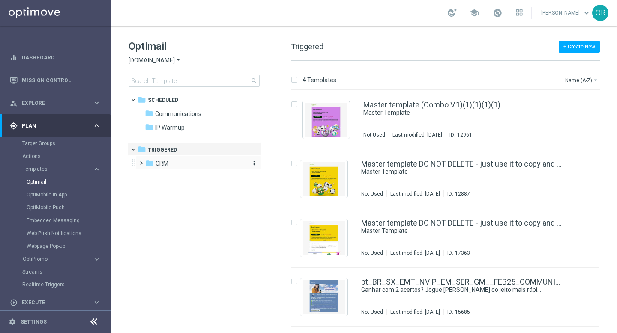
click at [165, 162] on span "CRM" at bounding box center [162, 164] width 13 height 8
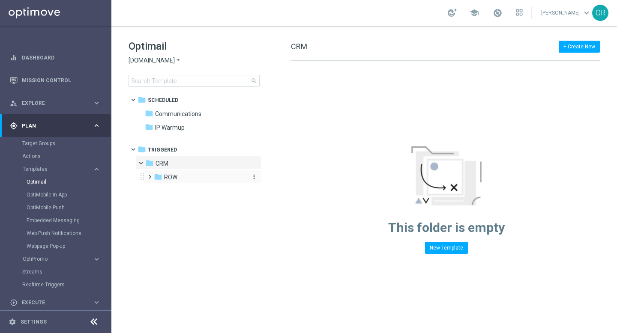
click at [171, 175] on span "ROW" at bounding box center [170, 178] width 13 height 8
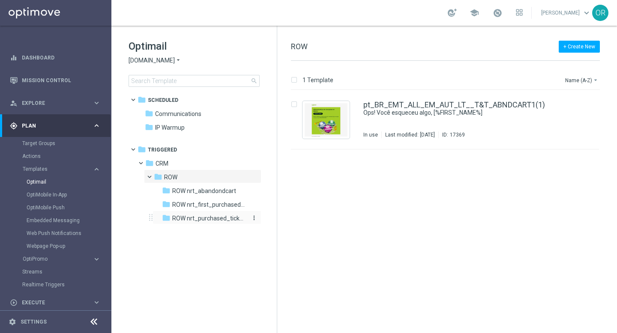
click at [207, 216] on span "ROW nrt_purchased_tickets" at bounding box center [209, 219] width 74 height 8
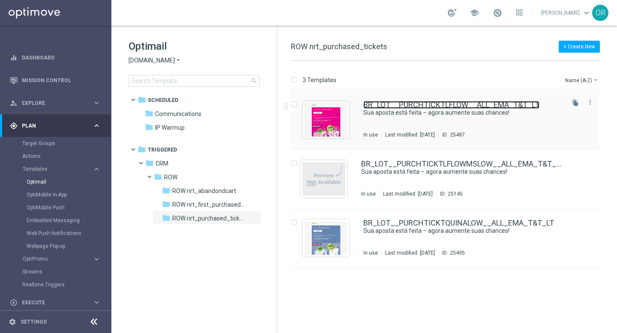
click at [425, 105] on link "BR_LOT__PURCHTICKTLFLOW__ALL_EMA_T&T_LT" at bounding box center [452, 105] width 176 height 8
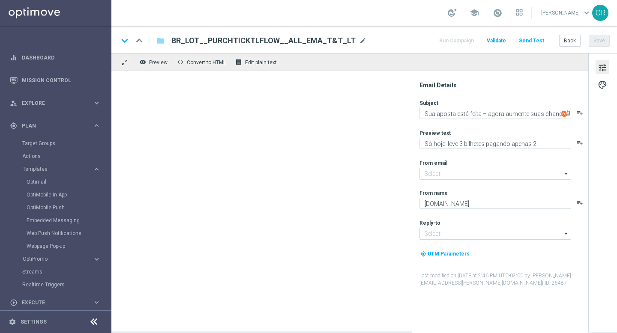
type input "[EMAIL_ADDRESS][DOMAIN_NAME]"
